Goal: Check status: Check status

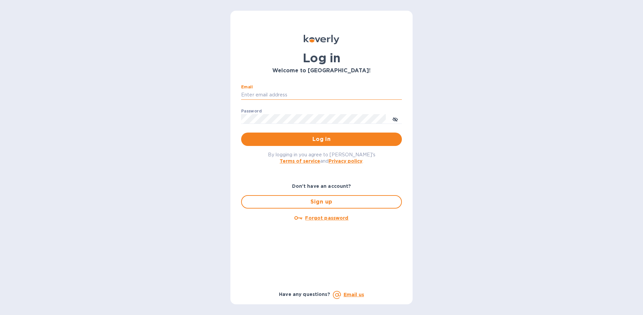
click at [309, 95] on input "Email" at bounding box center [321, 95] width 161 height 10
click at [326, 92] on input "ffimport@frenchfeast" at bounding box center [321, 95] width 161 height 10
type input "f"
type input "[EMAIL_ADDRESS][DOMAIN_NAME]"
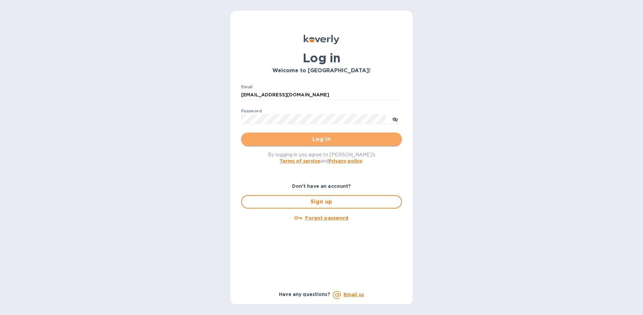
click at [327, 135] on button "Log in" at bounding box center [321, 139] width 161 height 13
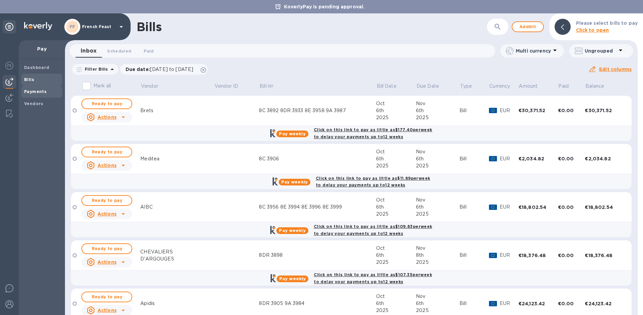
click at [46, 95] on span "Payments" at bounding box center [41, 91] width 35 height 7
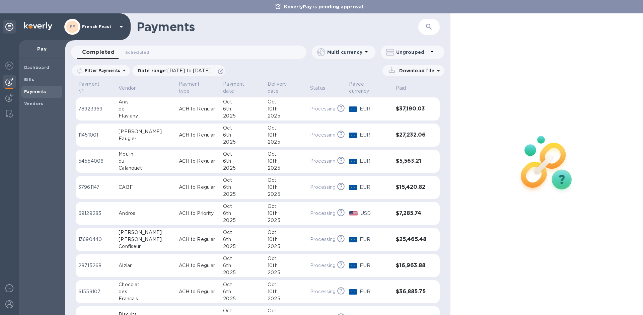
click at [88, 105] on p "78923969" at bounding box center [95, 108] width 35 height 7
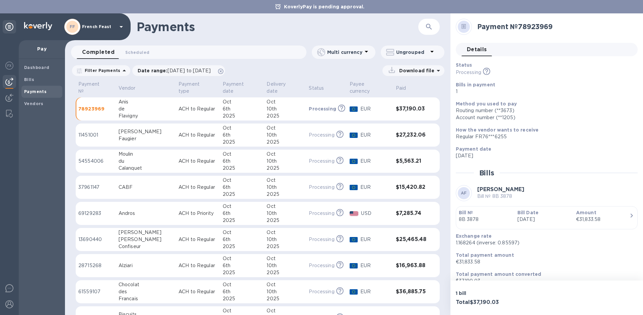
click at [88, 132] on p "11451001" at bounding box center [95, 135] width 35 height 7
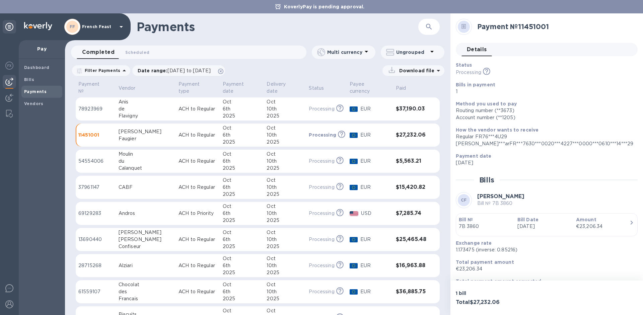
click at [89, 151] on td "54554006" at bounding box center [96, 161] width 40 height 23
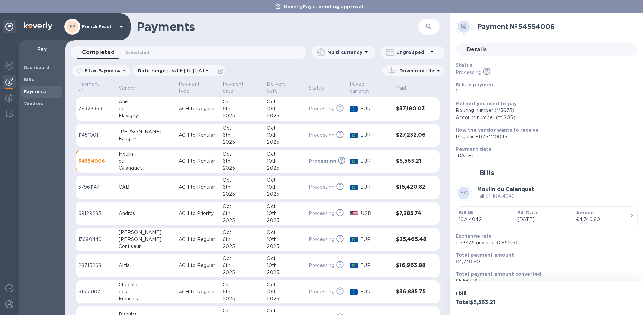
click at [89, 184] on p "37961147" at bounding box center [95, 187] width 35 height 7
click at [90, 202] on td "69129283" at bounding box center [96, 213] width 40 height 23
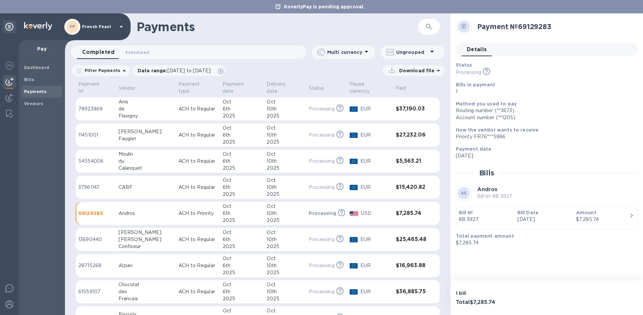
click at [89, 236] on p "13690440" at bounding box center [95, 239] width 35 height 7
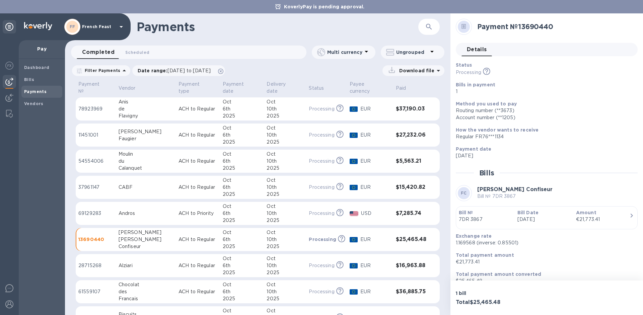
click at [86, 262] on p "28715268" at bounding box center [95, 265] width 35 height 7
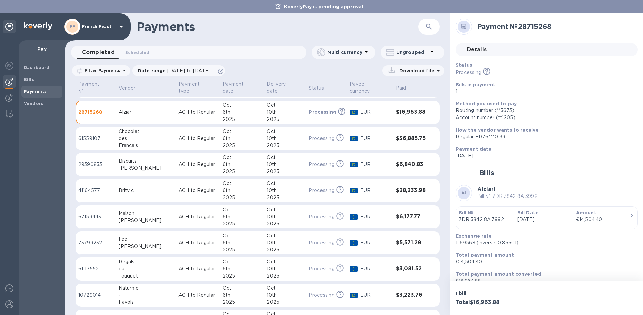
scroll to position [155, 0]
click at [100, 134] on p "61559107" at bounding box center [95, 137] width 35 height 7
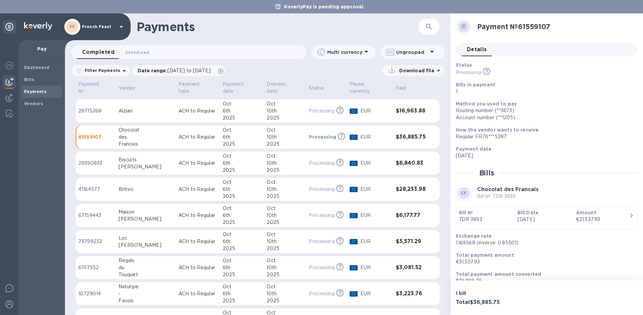
click at [90, 162] on td "29390833" at bounding box center [96, 163] width 40 height 23
click at [88, 179] on td "41164577" at bounding box center [96, 189] width 40 height 23
click at [87, 213] on td "67159443" at bounding box center [96, 215] width 40 height 23
click at [88, 238] on p "73799232" at bounding box center [95, 241] width 35 height 7
click at [87, 264] on p "61117552" at bounding box center [95, 267] width 35 height 7
